Goal: Check status: Check status

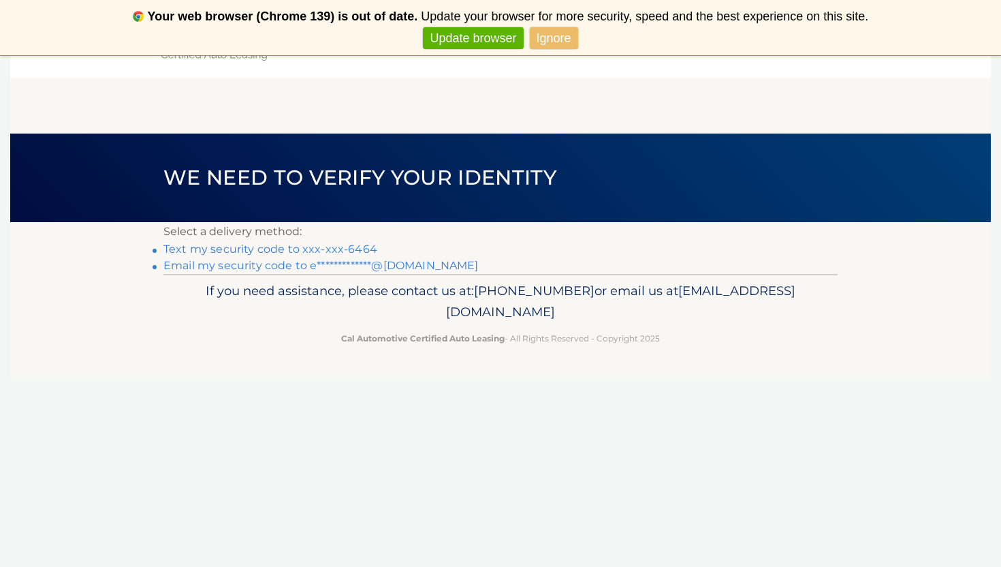
click at [471, 33] on link "Update browser" at bounding box center [473, 38] width 100 height 22
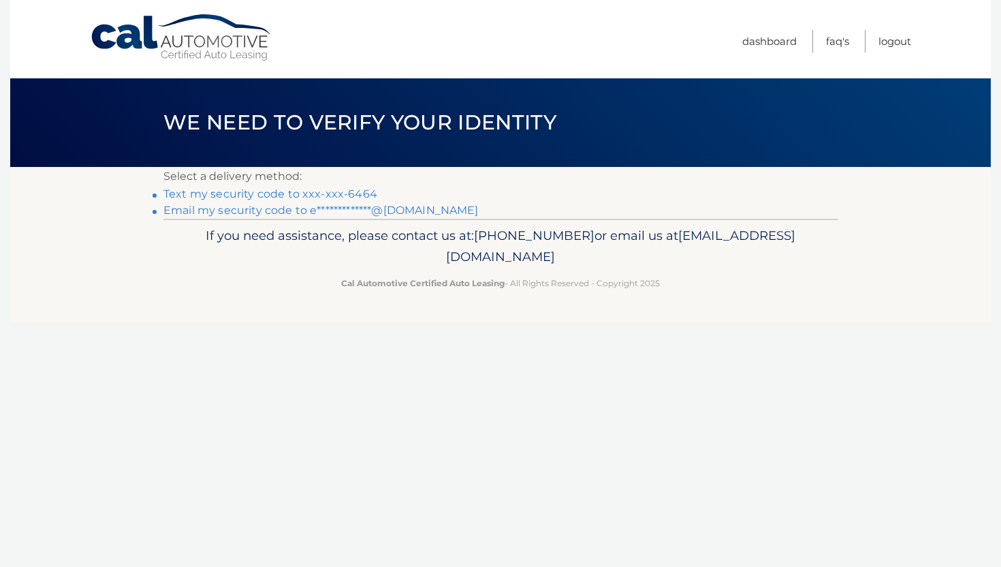
click at [230, 198] on link "Text my security code to xxx-xxx-6464" at bounding box center [270, 193] width 214 height 13
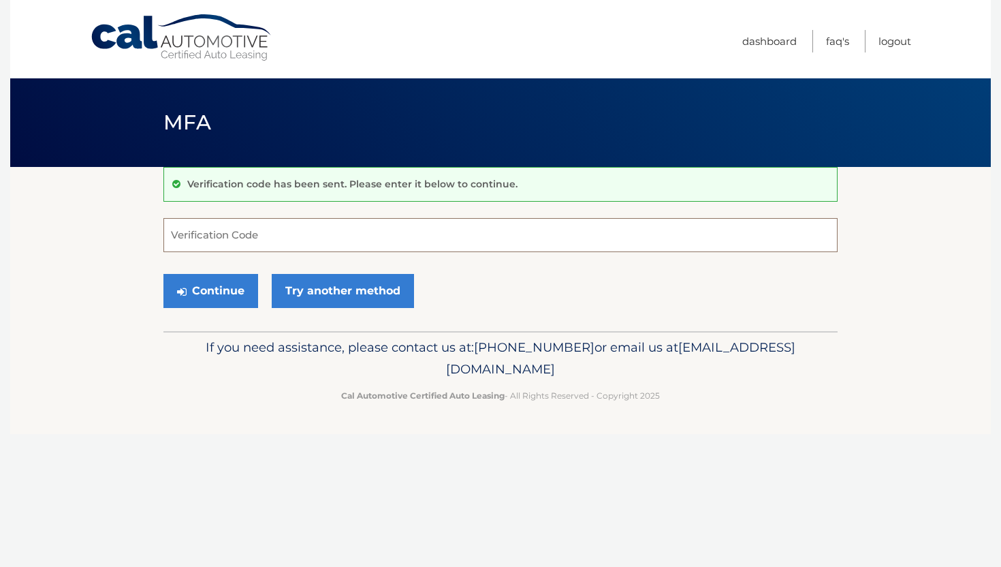
click at [347, 228] on input "Verification Code" at bounding box center [500, 235] width 674 height 34
type input "253792"
click at [215, 294] on button "Continue" at bounding box center [210, 291] width 95 height 34
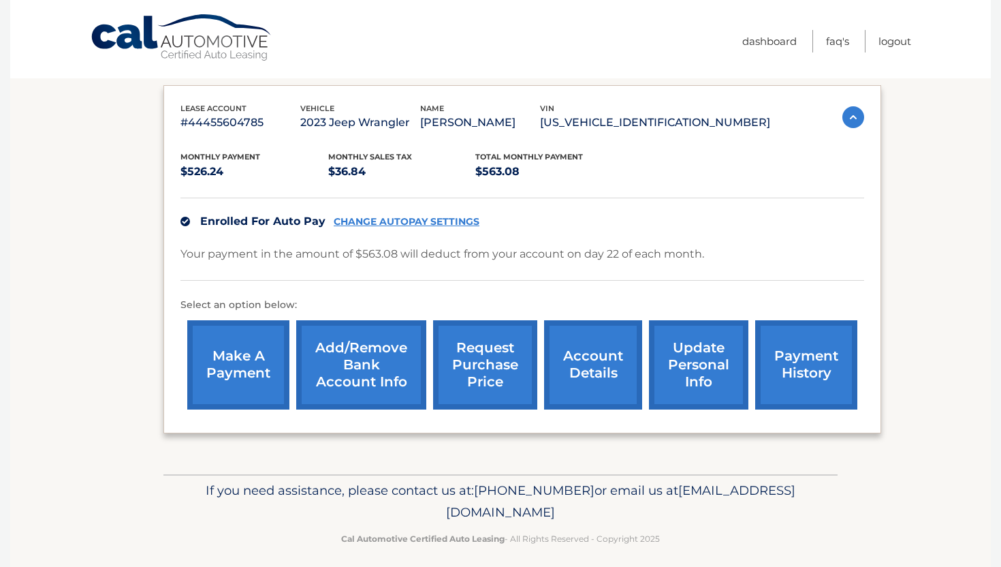
scroll to position [199, 0]
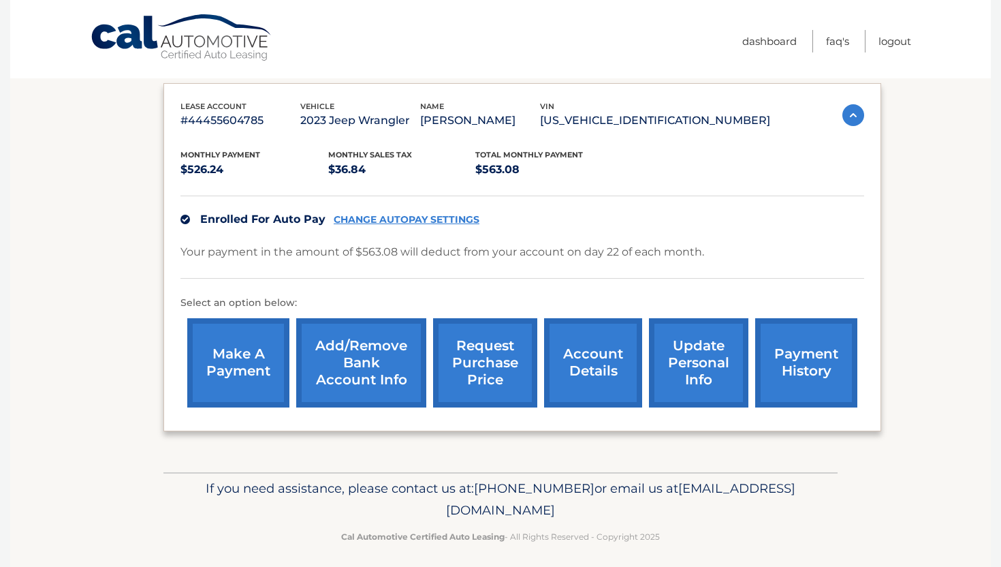
click at [593, 374] on link "account details" at bounding box center [593, 362] width 98 height 89
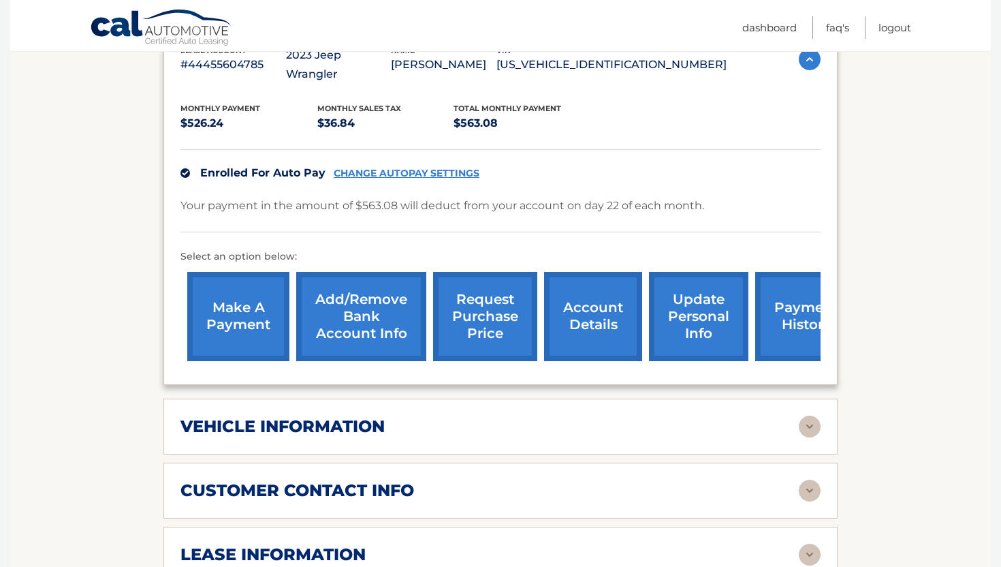
scroll to position [287, 0]
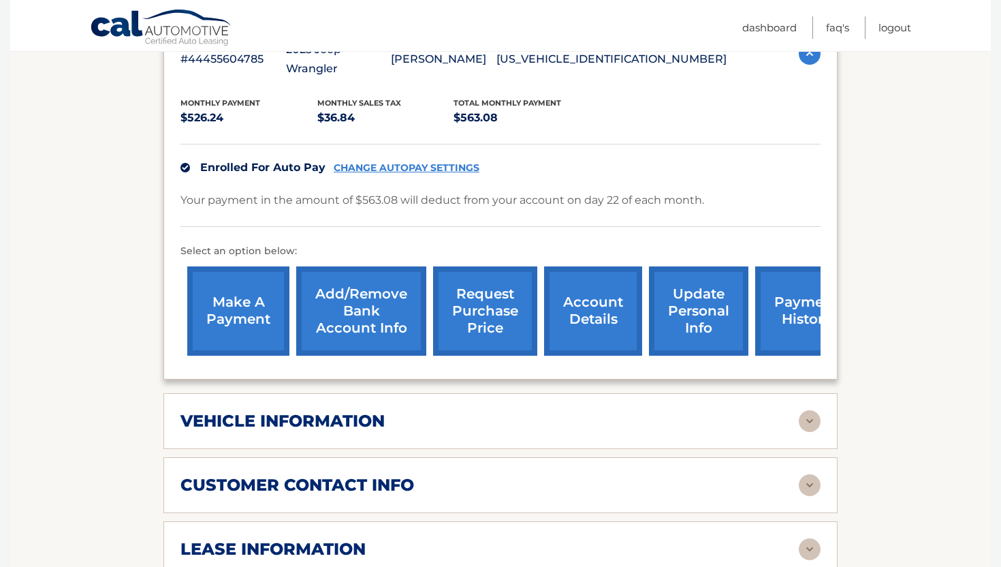
click at [627, 393] on div "vehicle information vehicle Year 2023 vehicle make Jeep vehicle model Wrangler …" at bounding box center [500, 421] width 674 height 56
click at [806, 410] on img at bounding box center [810, 421] width 22 height 22
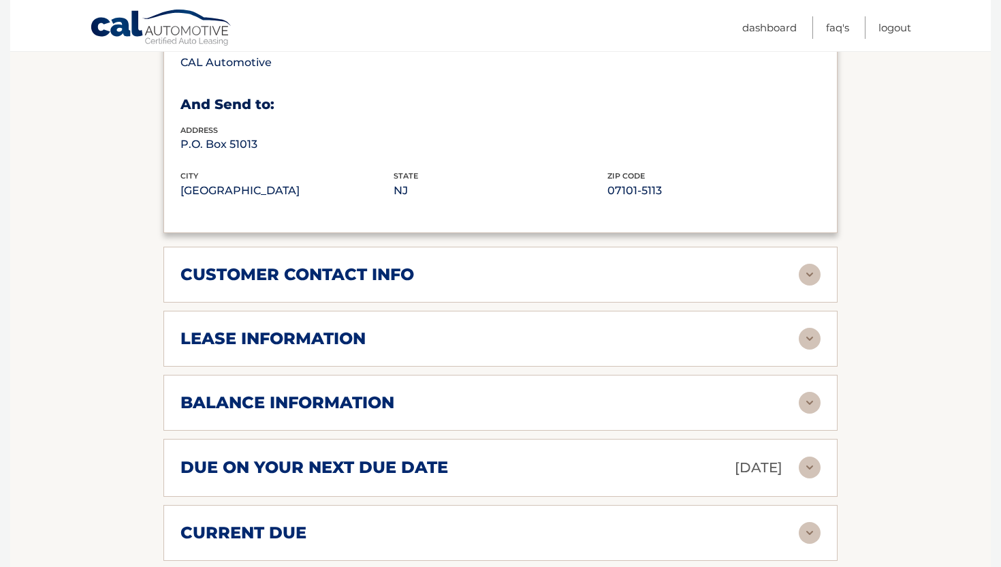
scroll to position [828, 0]
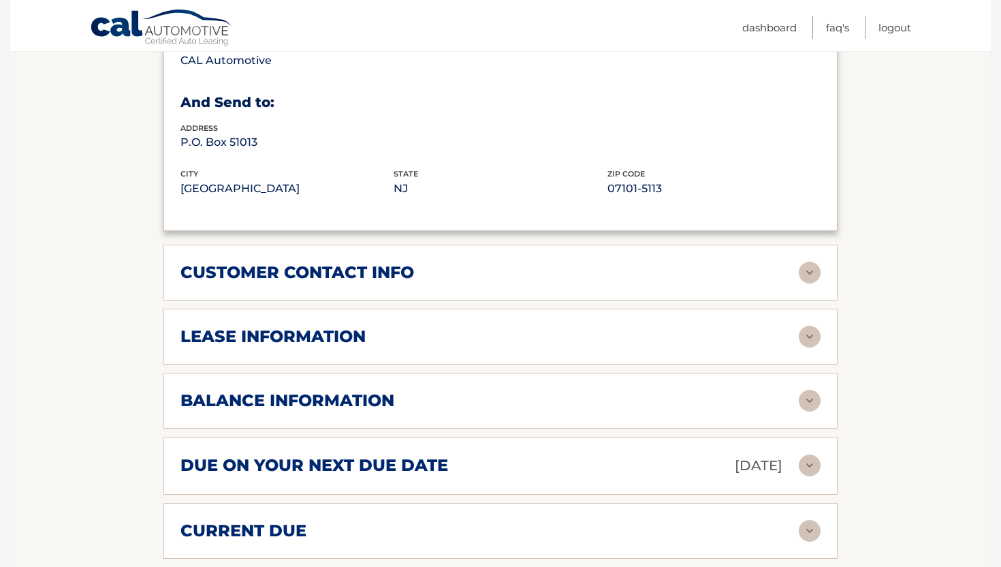
click at [805, 326] on img at bounding box center [810, 337] width 22 height 22
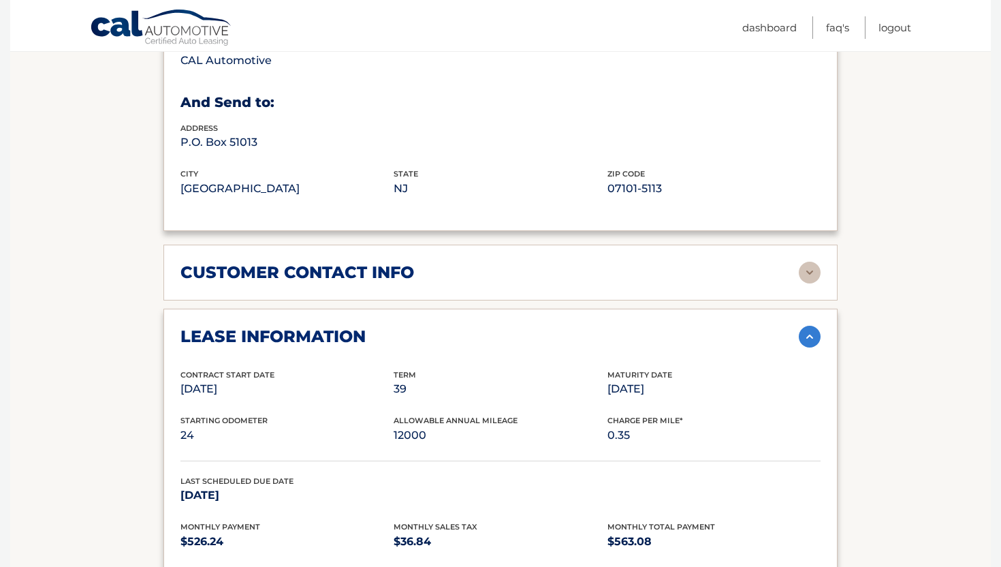
drag, startPoint x: 428, startPoint y: 373, endPoint x: 366, endPoint y: 373, distance: 62.0
click at [366, 373] on div "Contract Start Date Jul 22, 2023 Term 39 Maturity Date Oct 22, 2026" at bounding box center [500, 391] width 640 height 46
click at [455, 379] on p "39" at bounding box center [500, 388] width 213 height 19
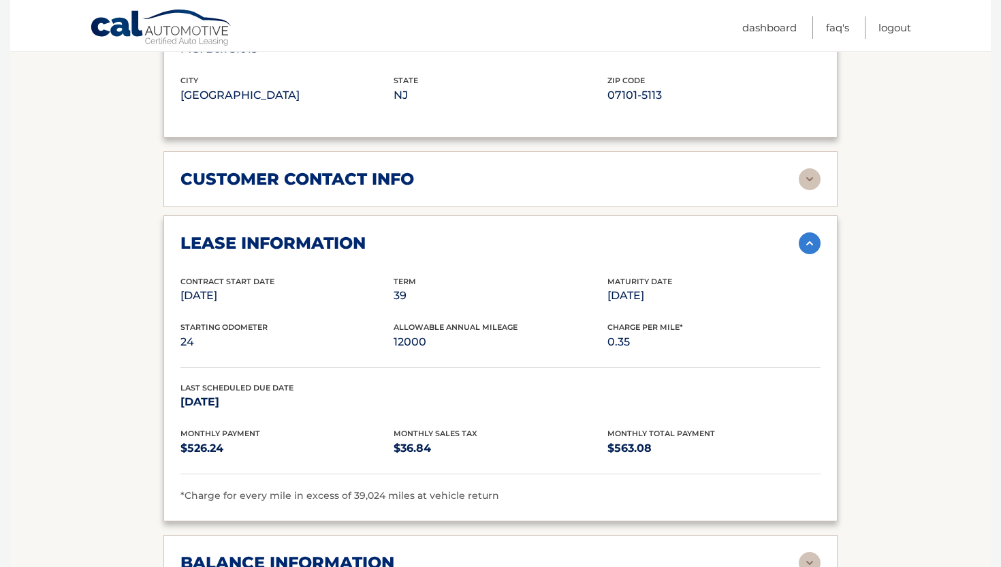
scroll to position [924, 0]
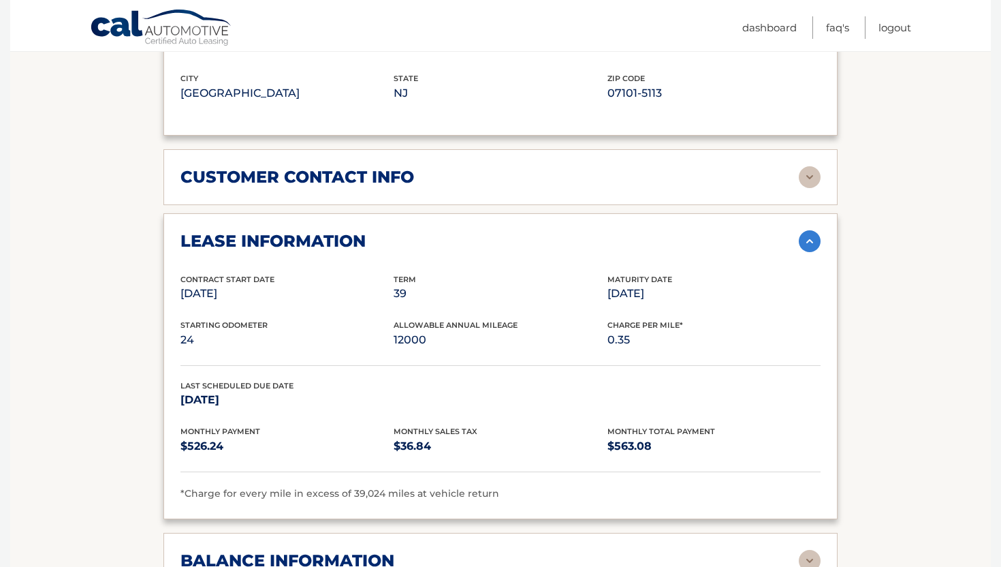
drag, startPoint x: 610, startPoint y: 268, endPoint x: 677, endPoint y: 272, distance: 66.9
click at [676, 284] on p "Oct 22, 2026" at bounding box center [714, 293] width 213 height 19
click at [677, 284] on p "Oct 22, 2026" at bounding box center [714, 293] width 213 height 19
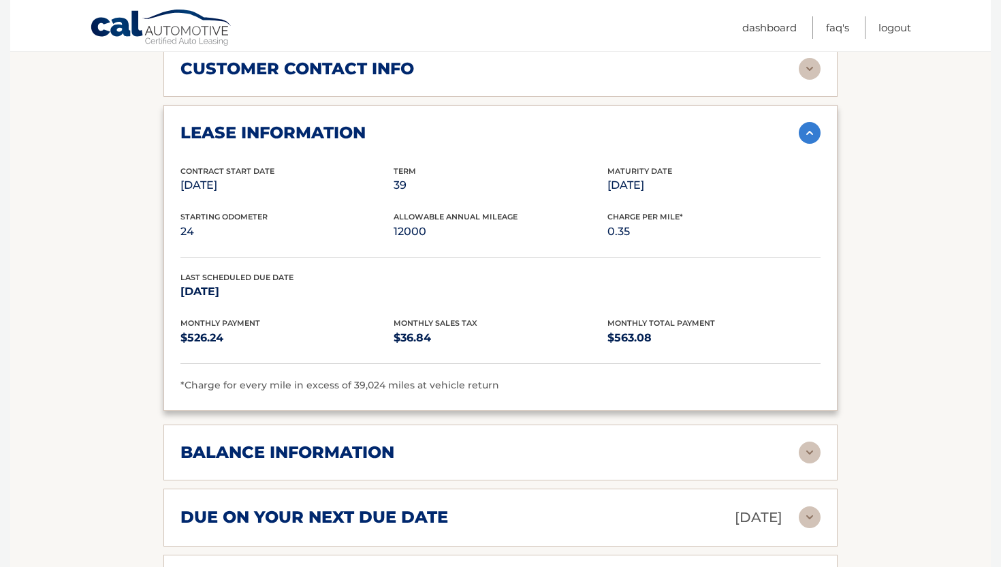
scroll to position [1033, 0]
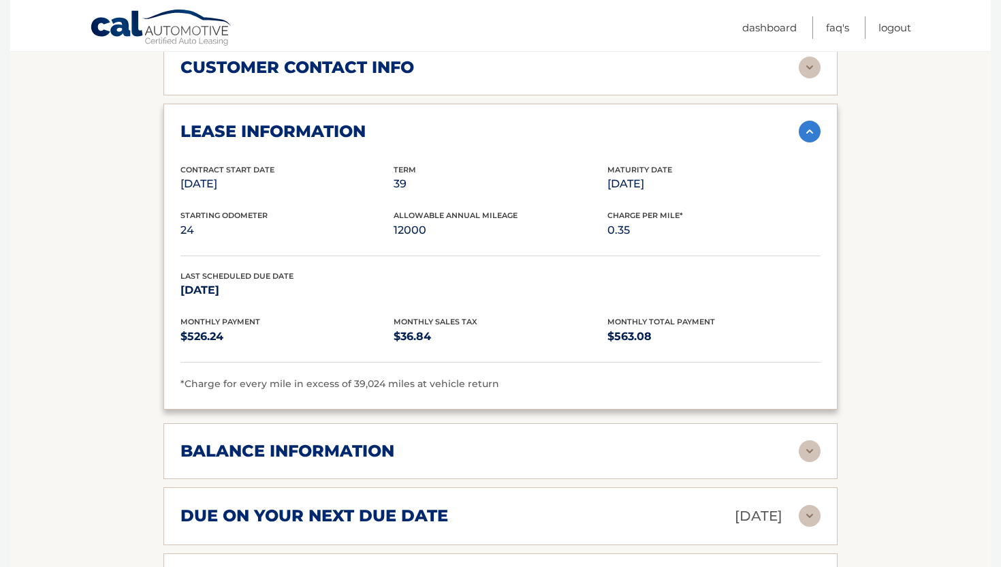
click at [809, 440] on img at bounding box center [810, 451] width 22 height 22
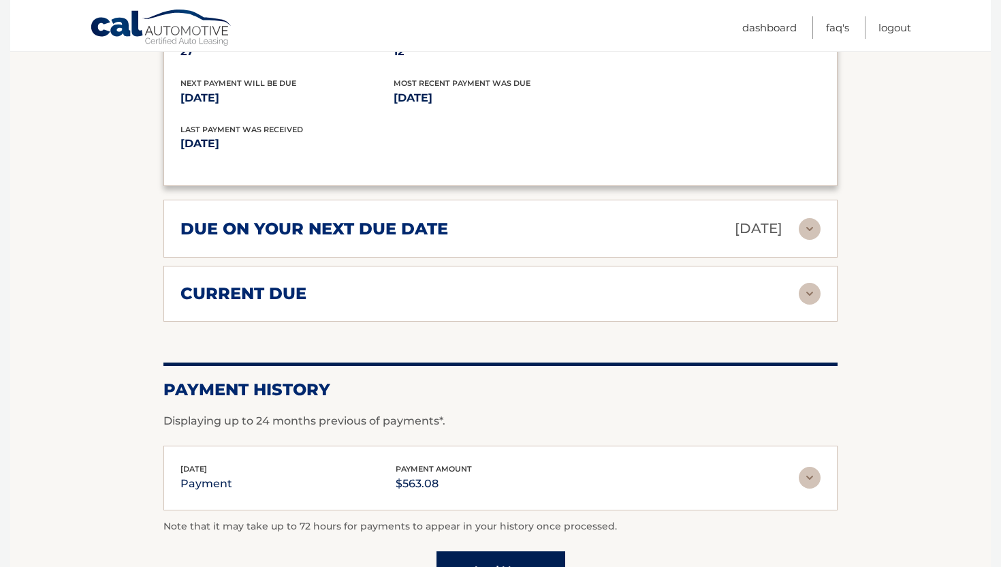
scroll to position [1507, 0]
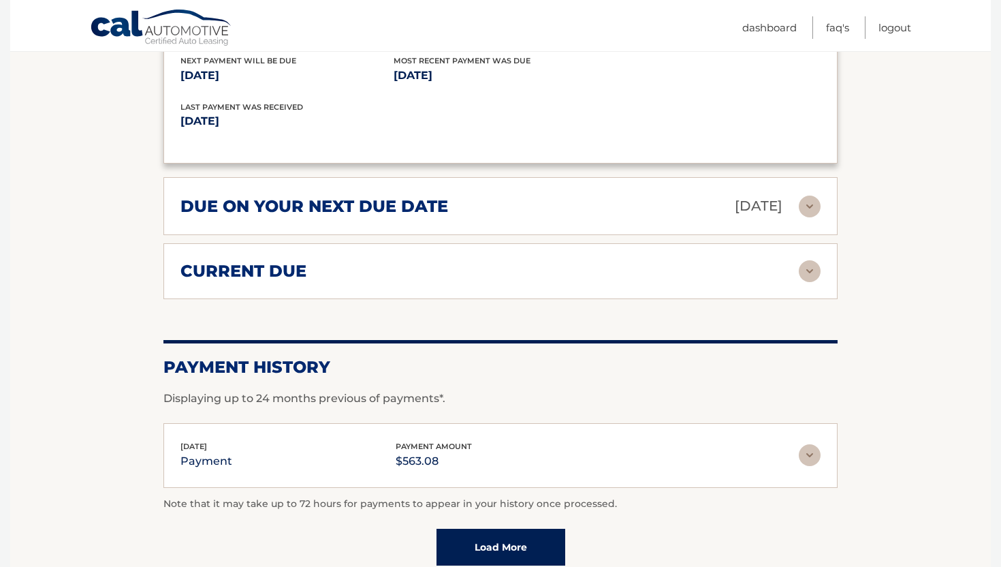
click at [805, 195] on img at bounding box center [810, 206] width 22 height 22
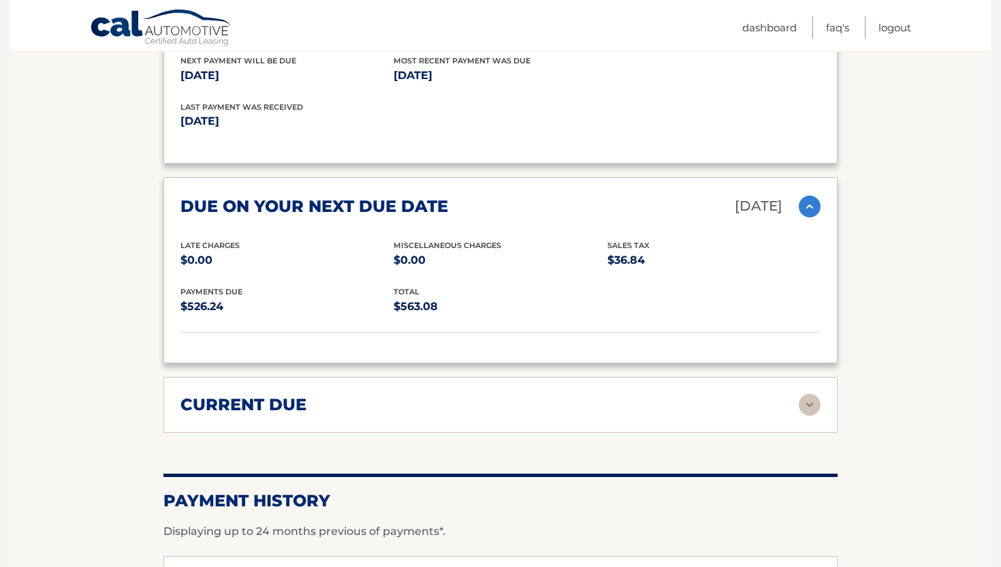
click at [805, 195] on img at bounding box center [810, 206] width 22 height 22
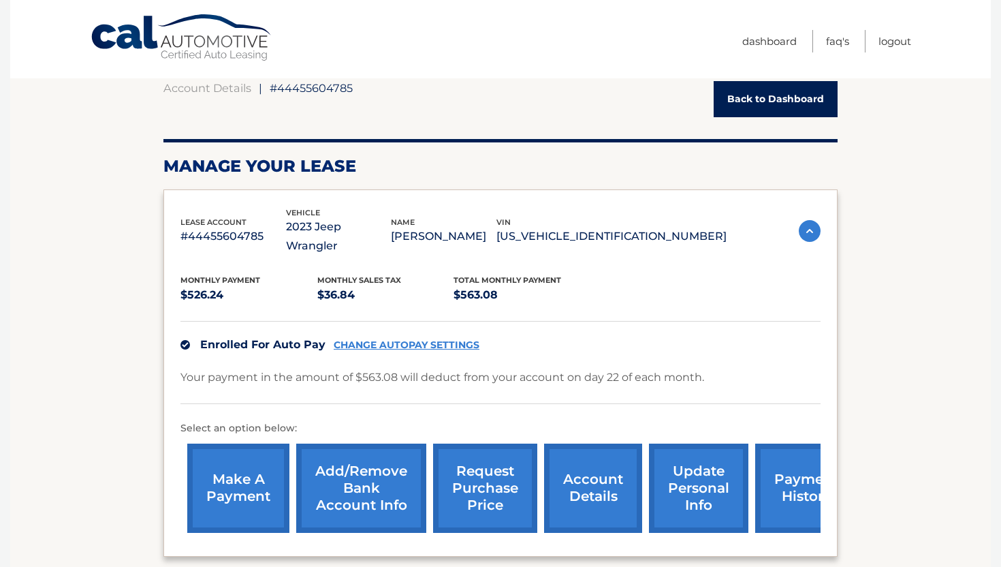
scroll to position [0, 0]
